Goal: Book appointment/travel/reservation

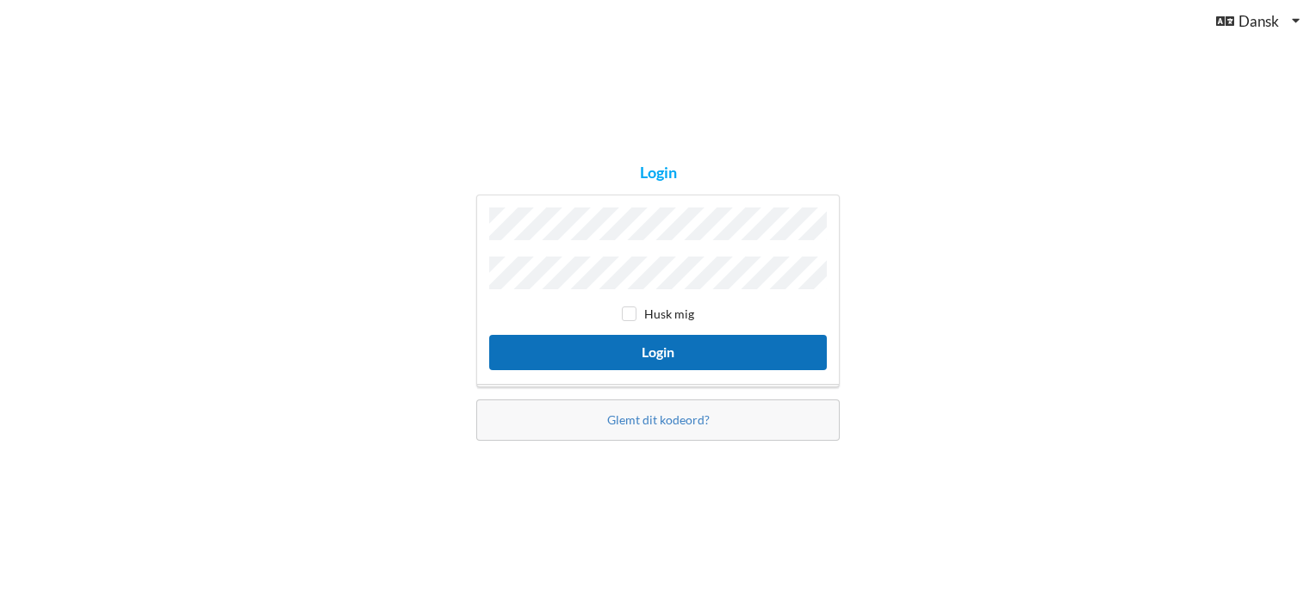
click at [647, 344] on button "Login" at bounding box center [658, 352] width 338 height 35
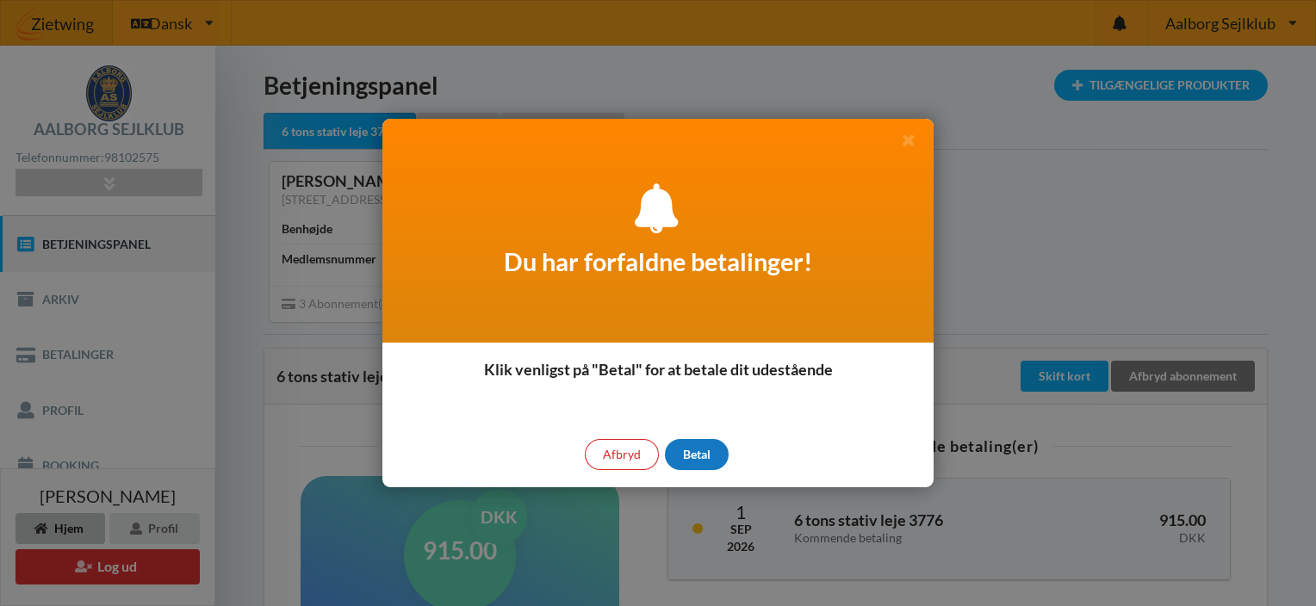
click at [695, 449] on div "Betal" at bounding box center [697, 454] width 64 height 31
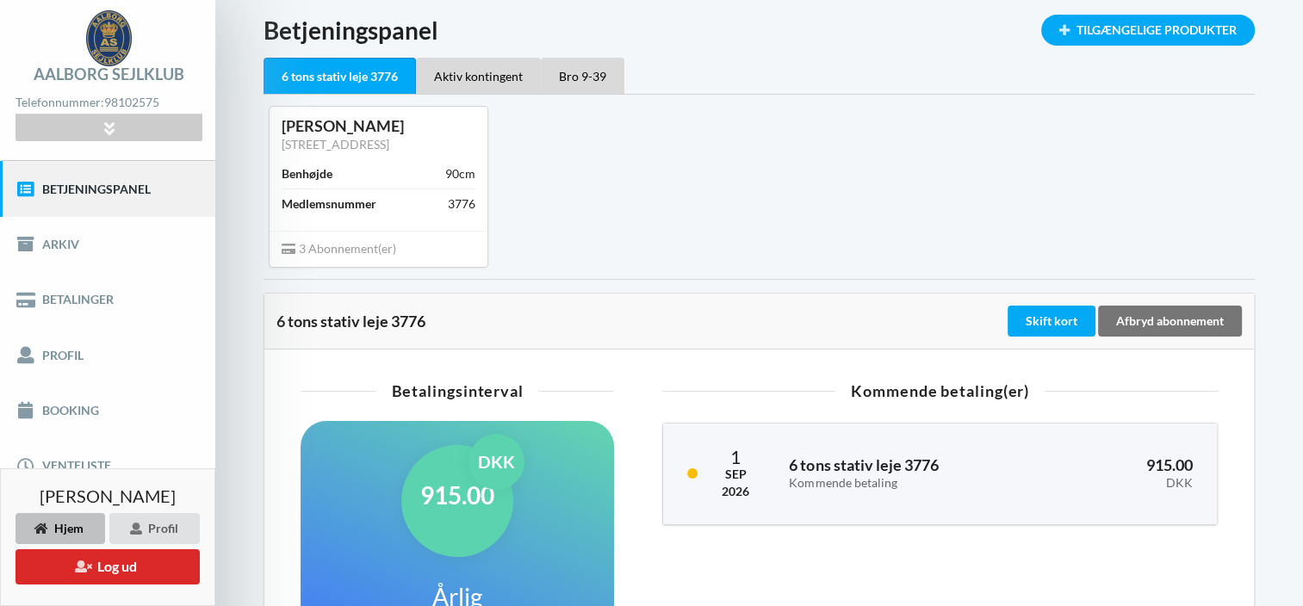
scroll to position [86, 0]
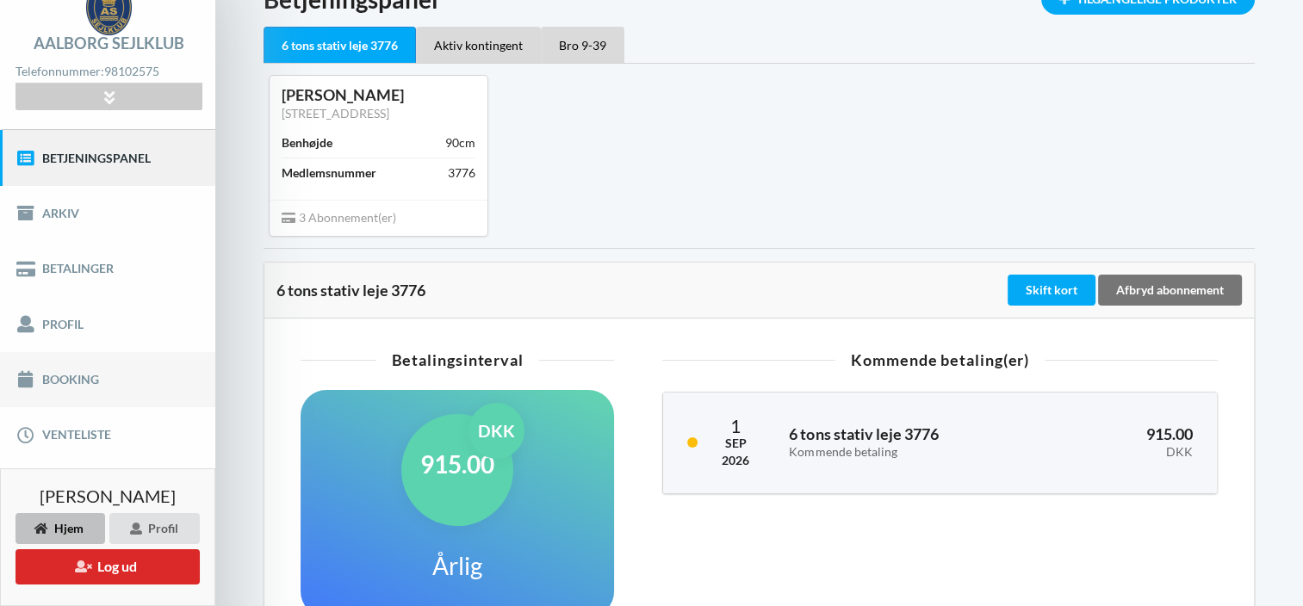
click at [45, 378] on link "Booking" at bounding box center [107, 379] width 215 height 55
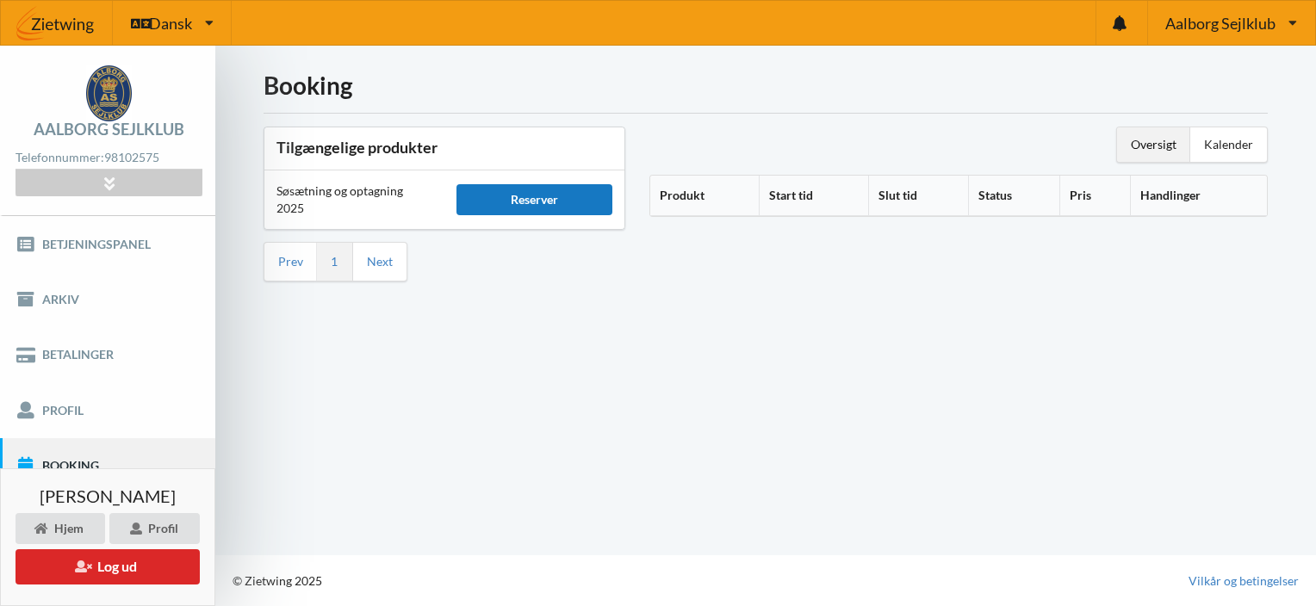
click at [536, 196] on div "Reserver" at bounding box center [534, 199] width 156 height 31
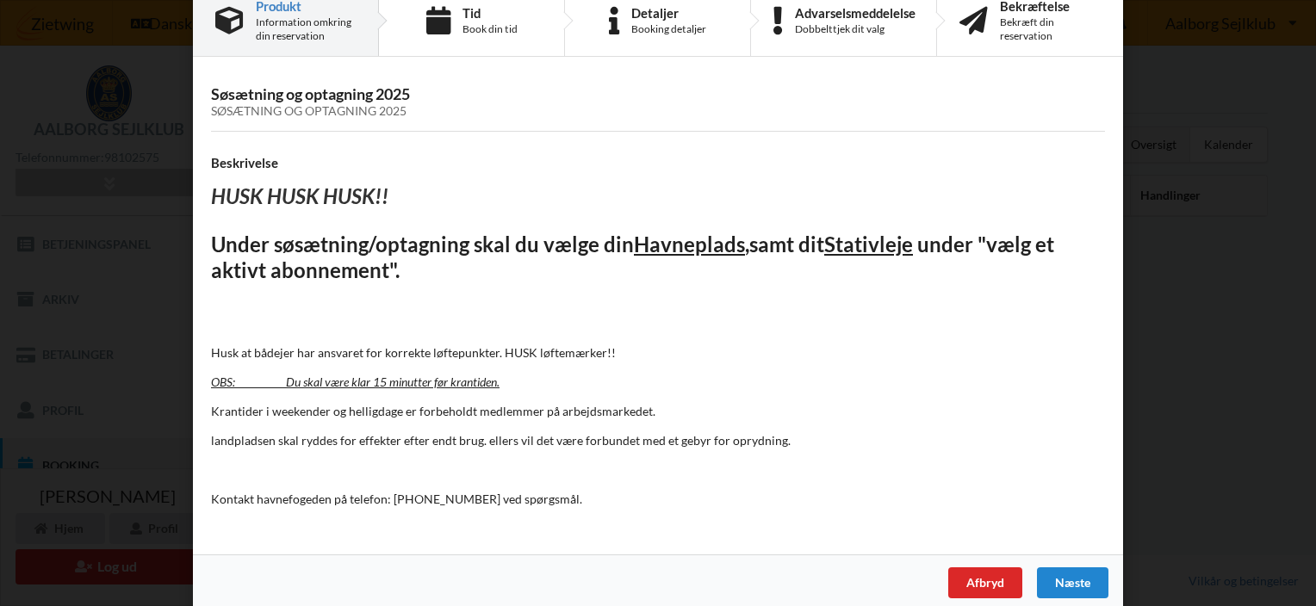
scroll to position [54, 0]
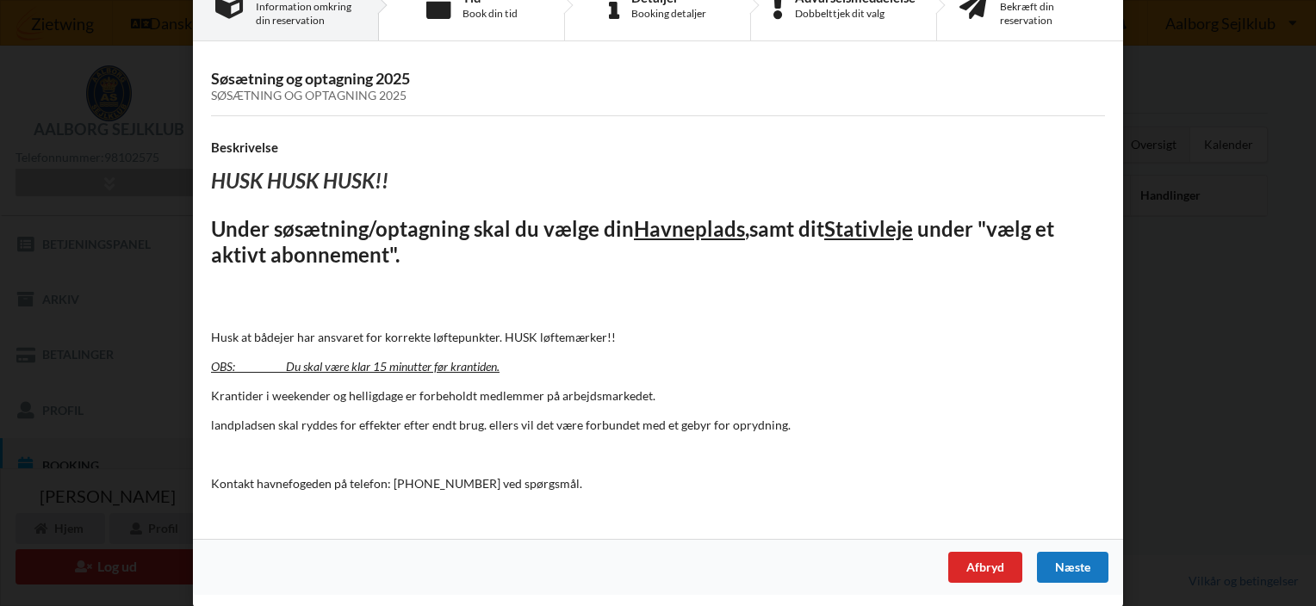
click at [1070, 563] on div "Næste" at bounding box center [1072, 567] width 71 height 31
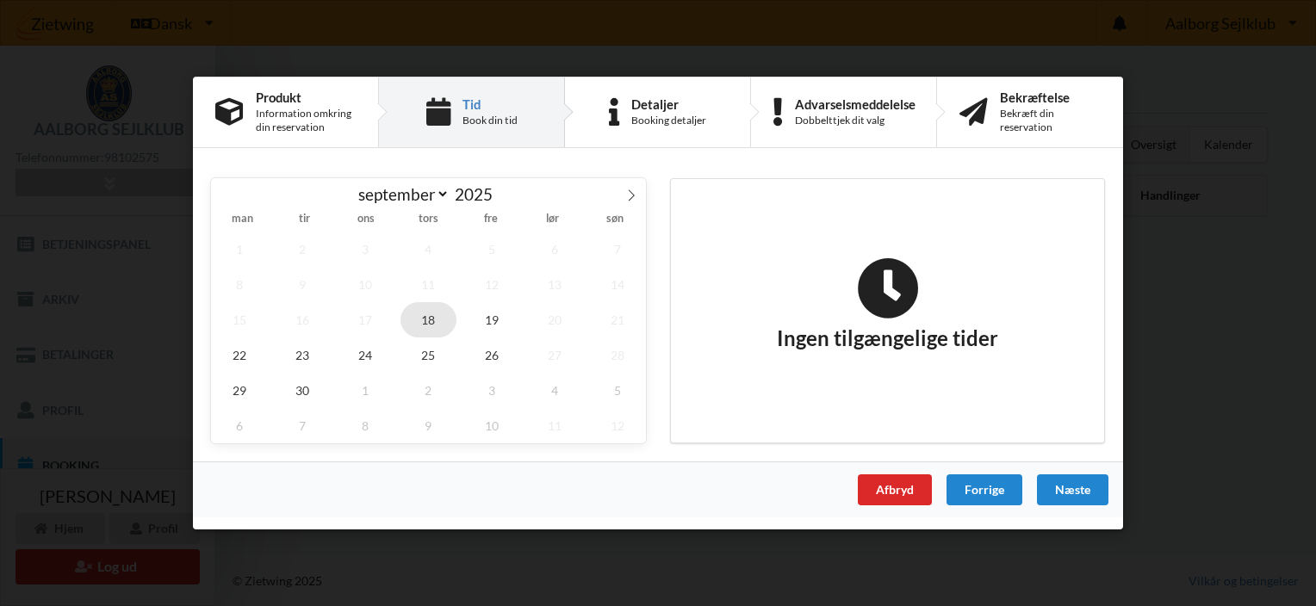
click at [424, 313] on span "18" at bounding box center [428, 319] width 57 height 35
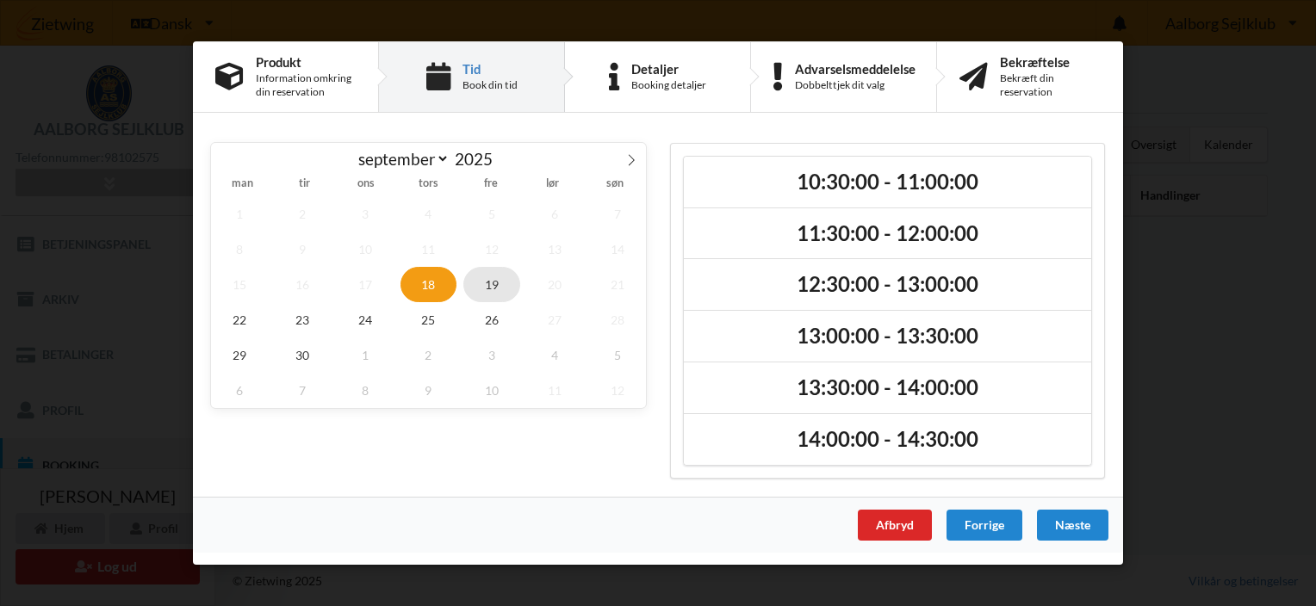
click at [494, 279] on span "19" at bounding box center [491, 284] width 57 height 35
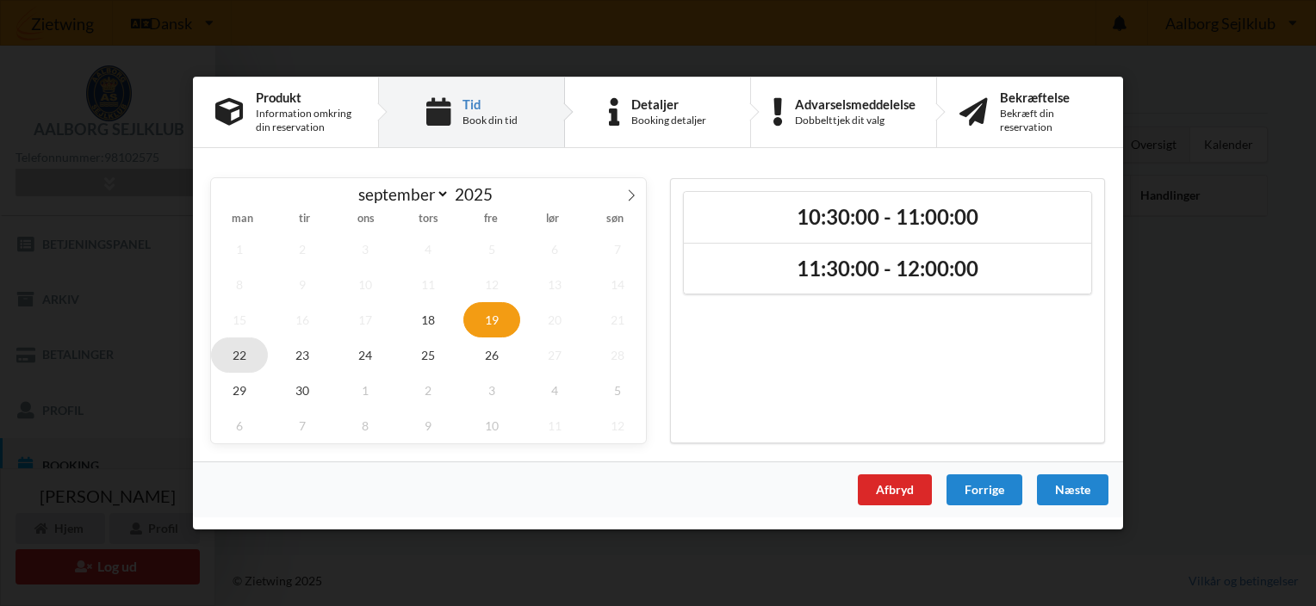
click at [237, 351] on span "22" at bounding box center [239, 355] width 57 height 35
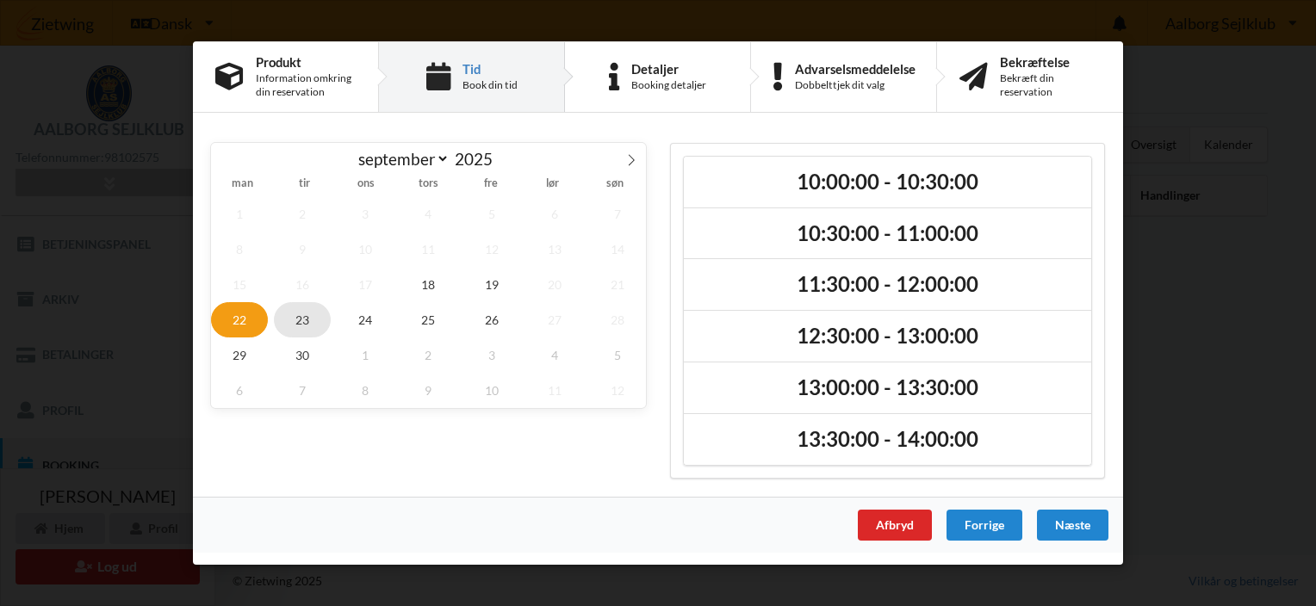
click at [299, 313] on span "23" at bounding box center [302, 319] width 57 height 35
click at [350, 313] on span "24" at bounding box center [365, 319] width 57 height 35
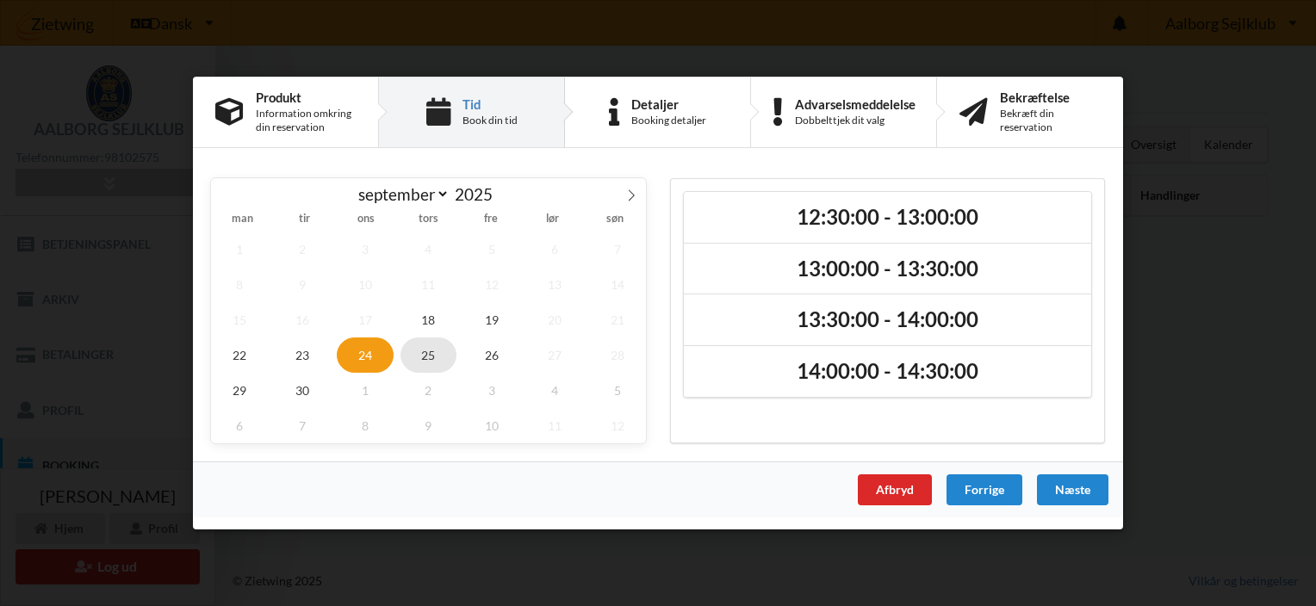
click at [429, 353] on span "25" at bounding box center [428, 355] width 57 height 35
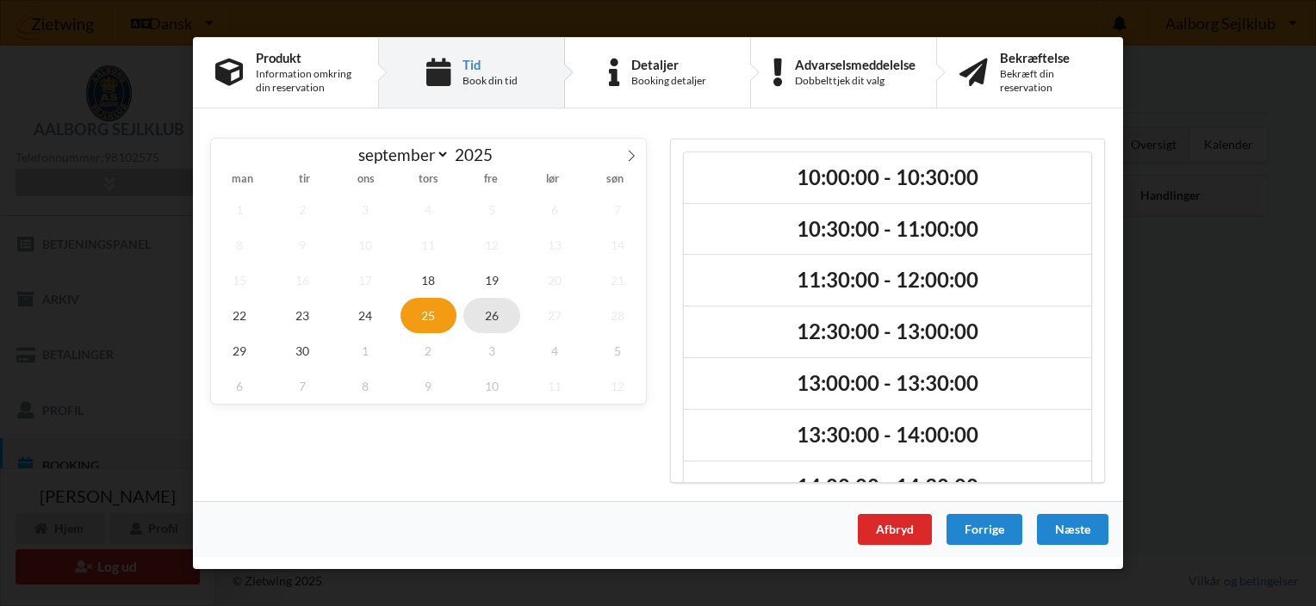
click at [489, 311] on span "26" at bounding box center [491, 315] width 57 height 35
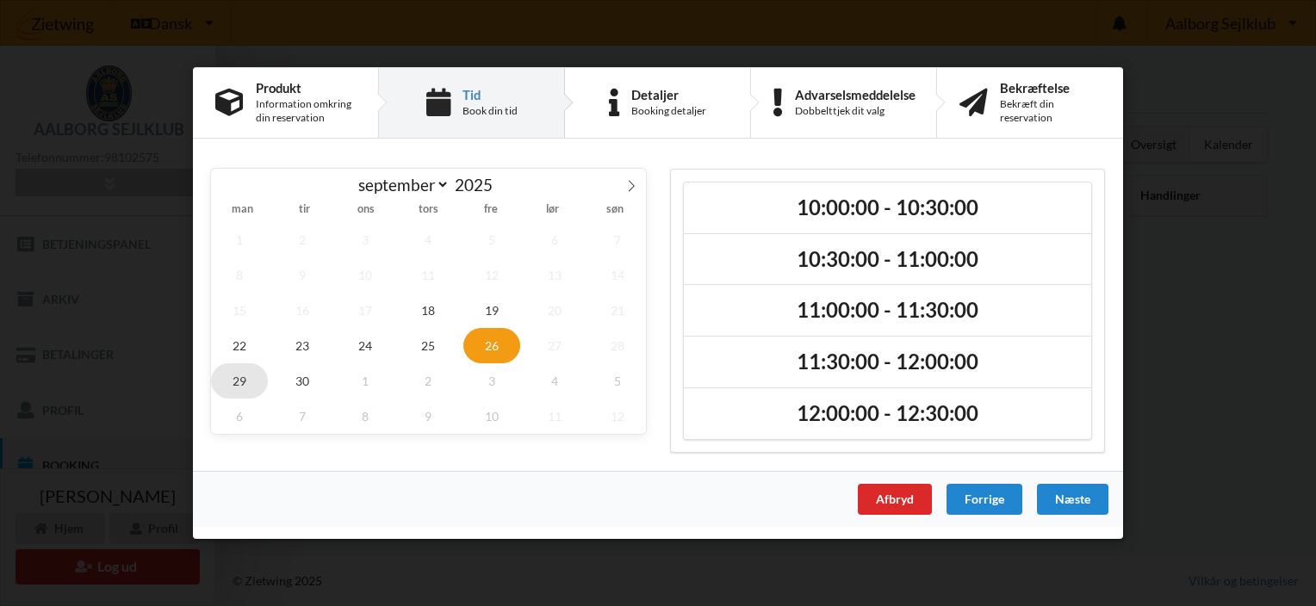
click at [230, 379] on span "29" at bounding box center [239, 380] width 57 height 35
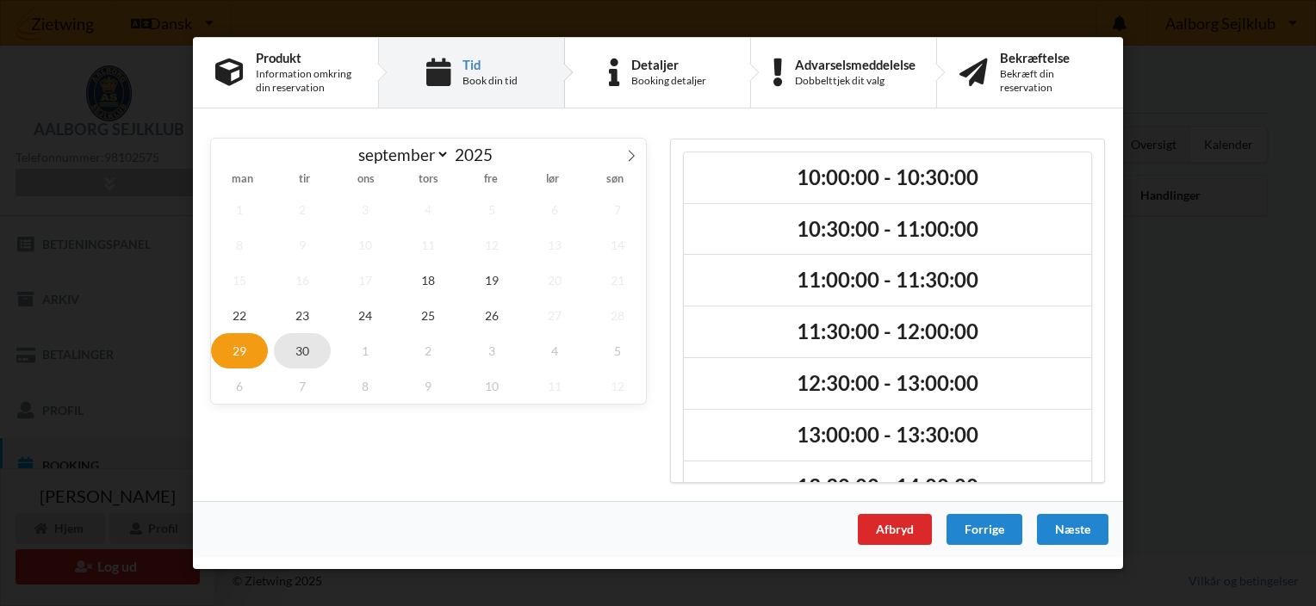
click at [301, 349] on span "30" at bounding box center [302, 350] width 57 height 35
click at [630, 158] on icon at bounding box center [631, 156] width 12 height 12
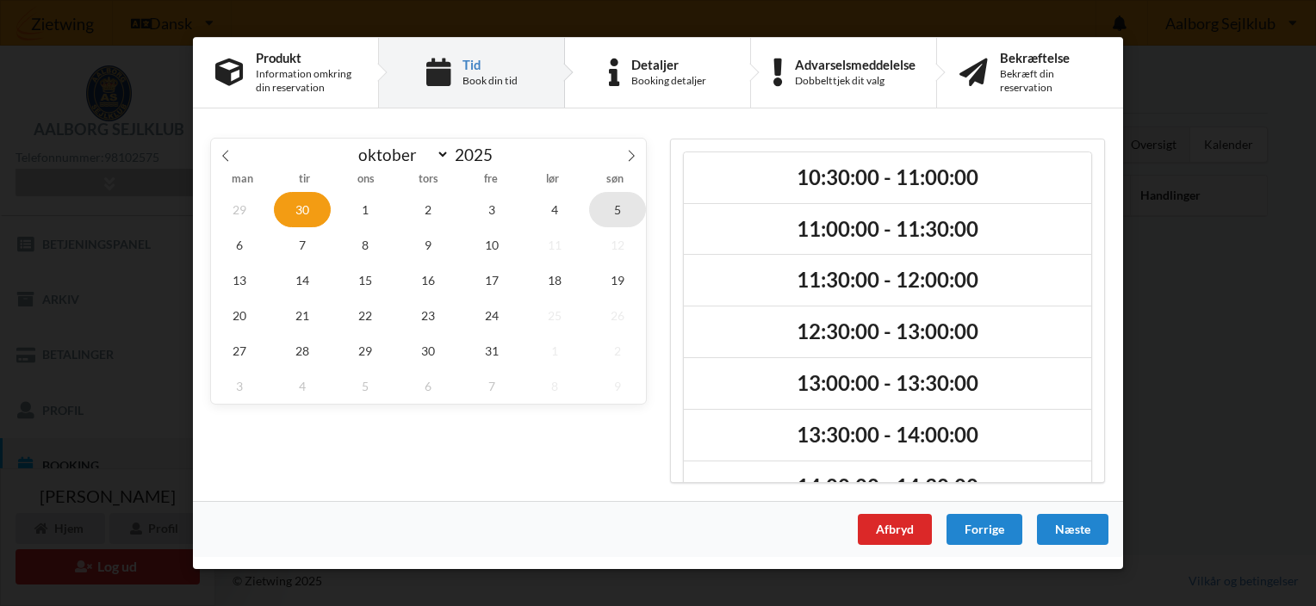
click at [606, 208] on span "5" at bounding box center [617, 209] width 57 height 35
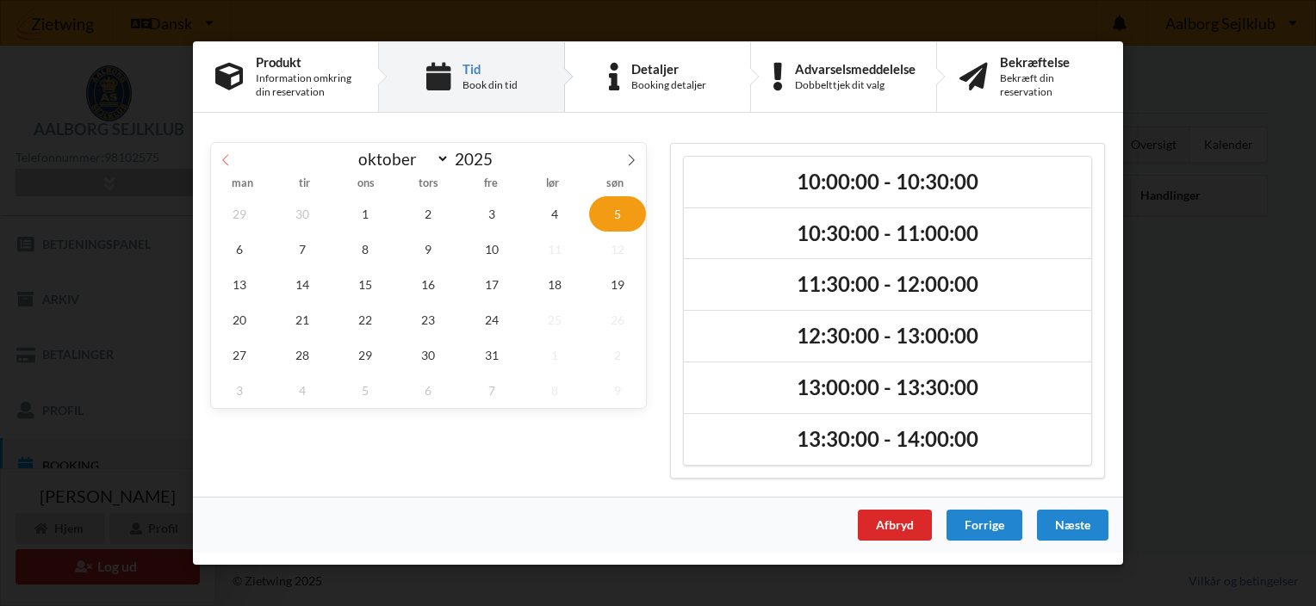
click at [227, 160] on icon at bounding box center [226, 160] width 12 height 12
click at [627, 158] on icon at bounding box center [631, 160] width 12 height 12
select select "9"
click at [894, 529] on div "Afbryd" at bounding box center [895, 525] width 74 height 31
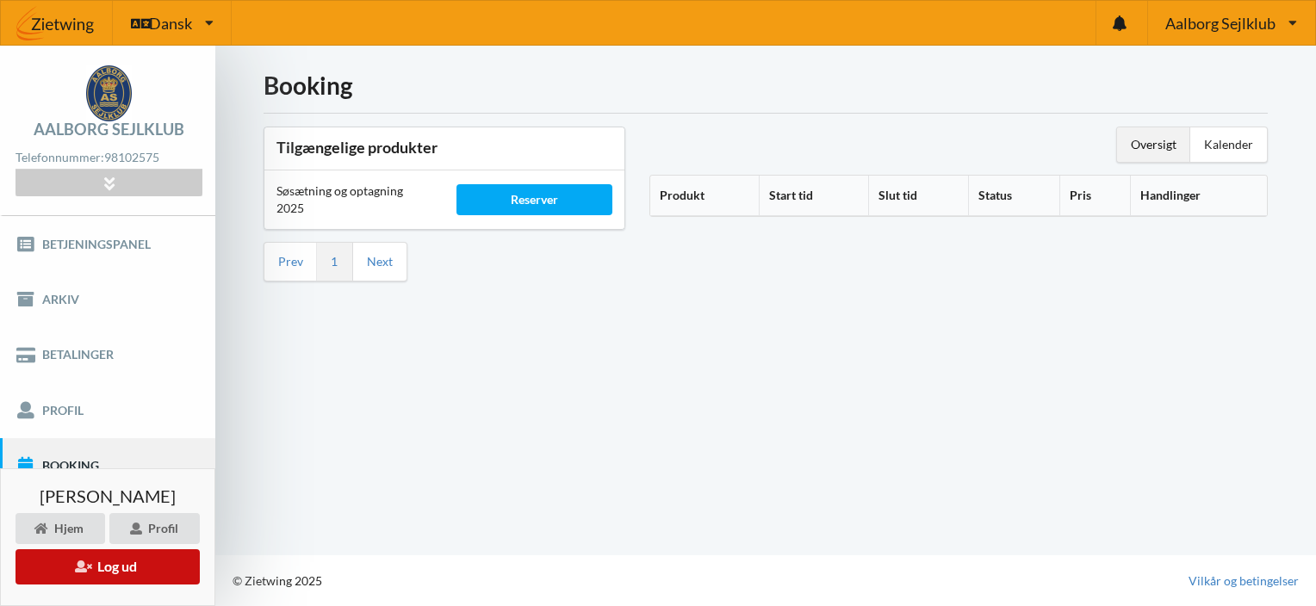
click at [116, 560] on button "Log ud" at bounding box center [108, 566] width 184 height 35
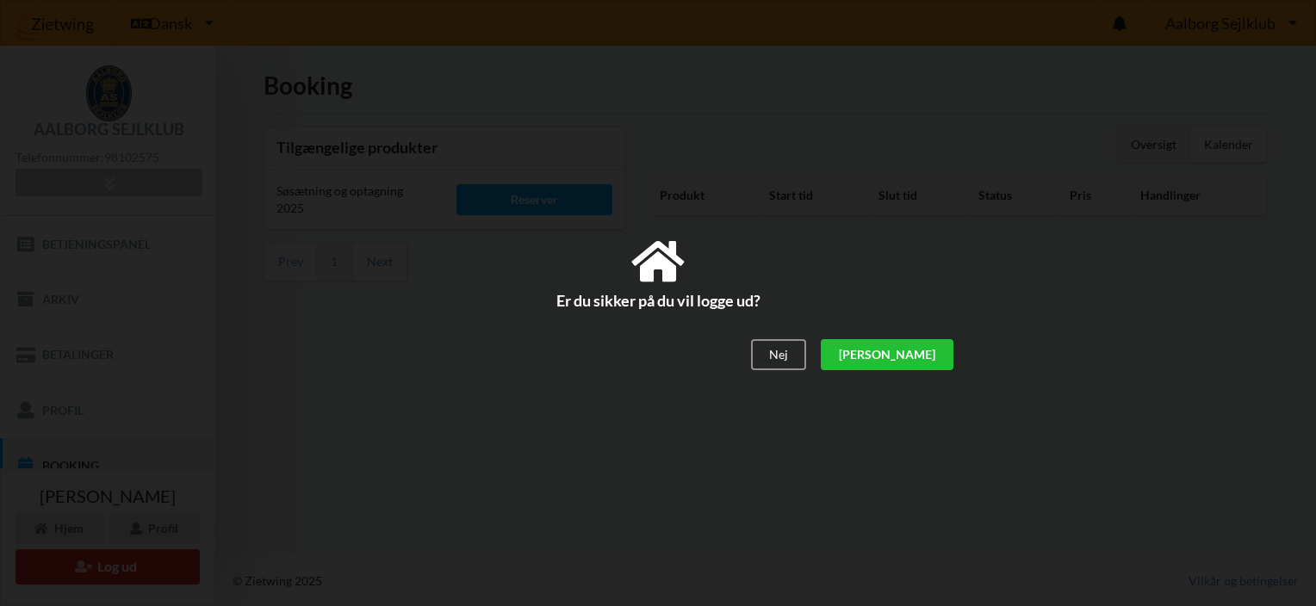
click at [923, 349] on div "[PERSON_NAME]" at bounding box center [887, 355] width 133 height 31
